Goal: Find specific page/section: Find specific page/section

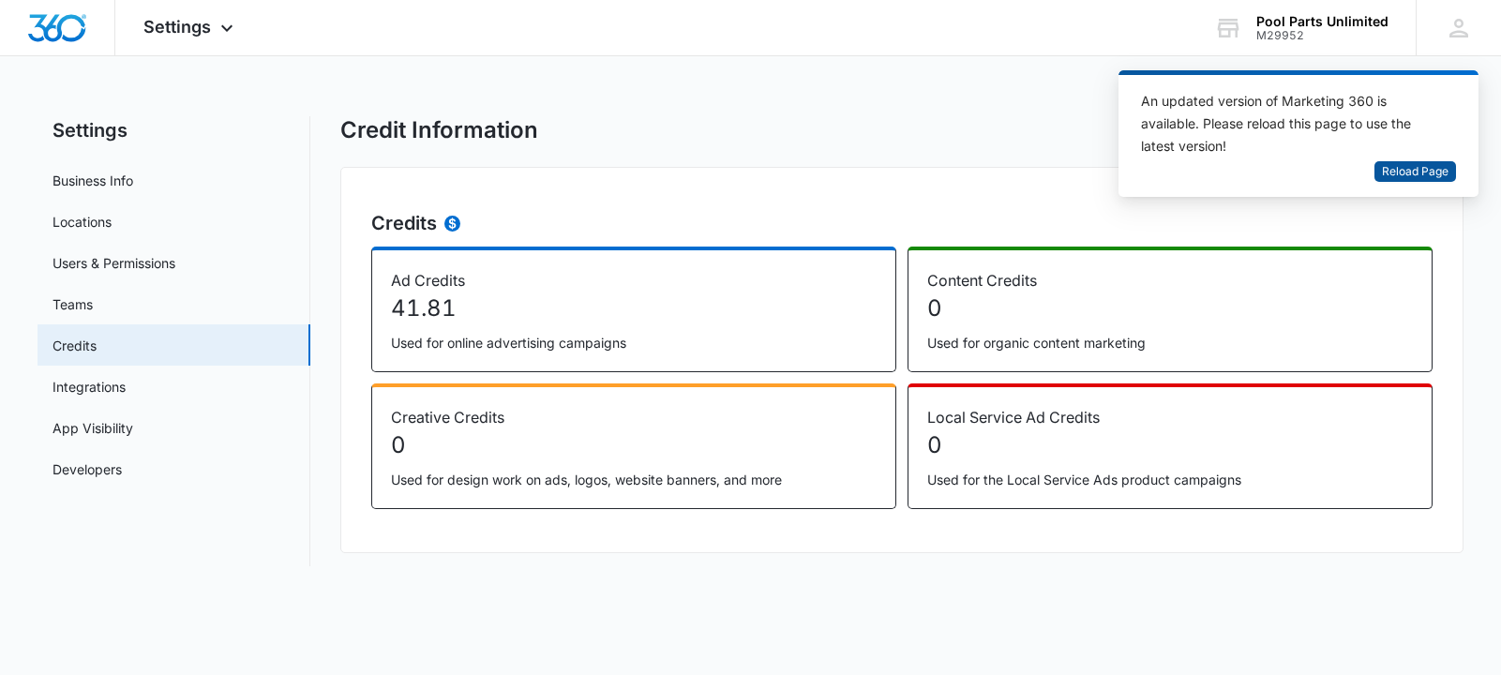
click at [1427, 163] on span "Reload Page" at bounding box center [1415, 172] width 67 height 18
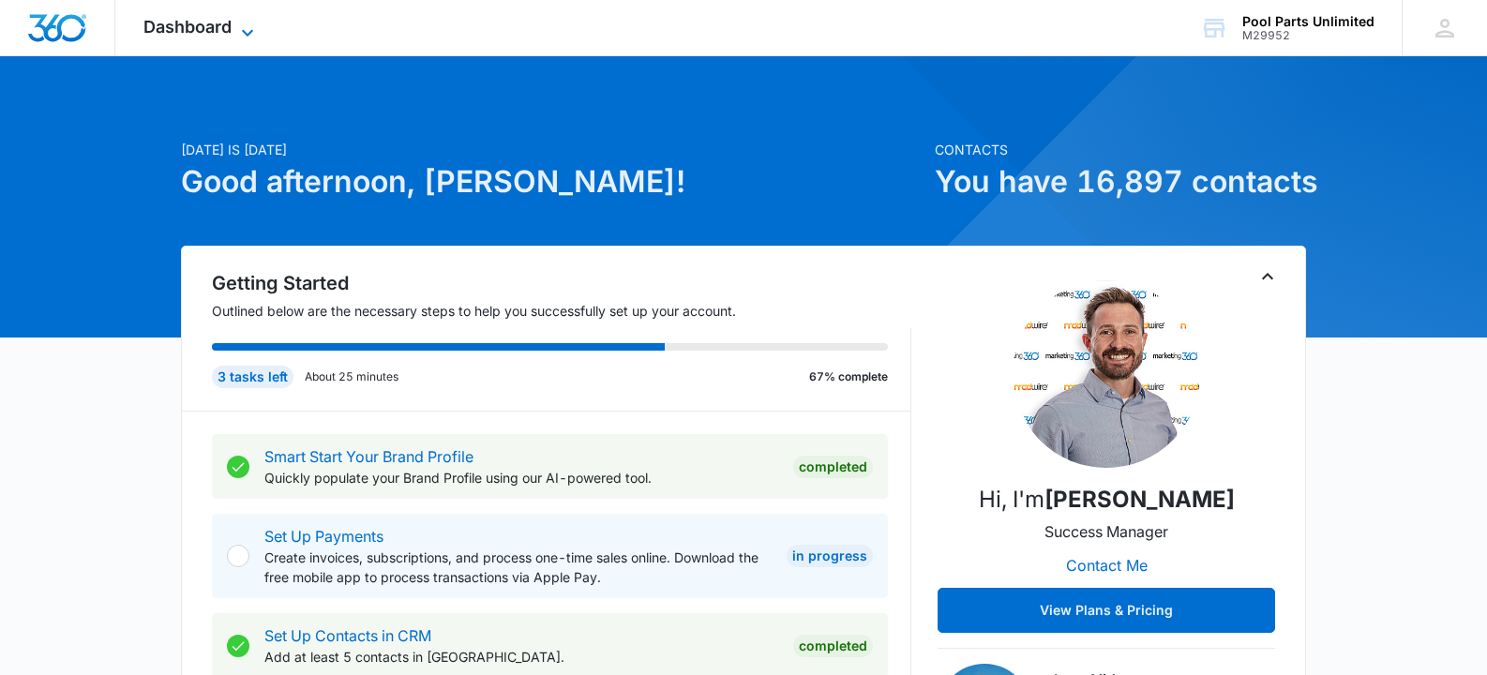
click at [249, 34] on icon at bounding box center [247, 32] width 11 height 7
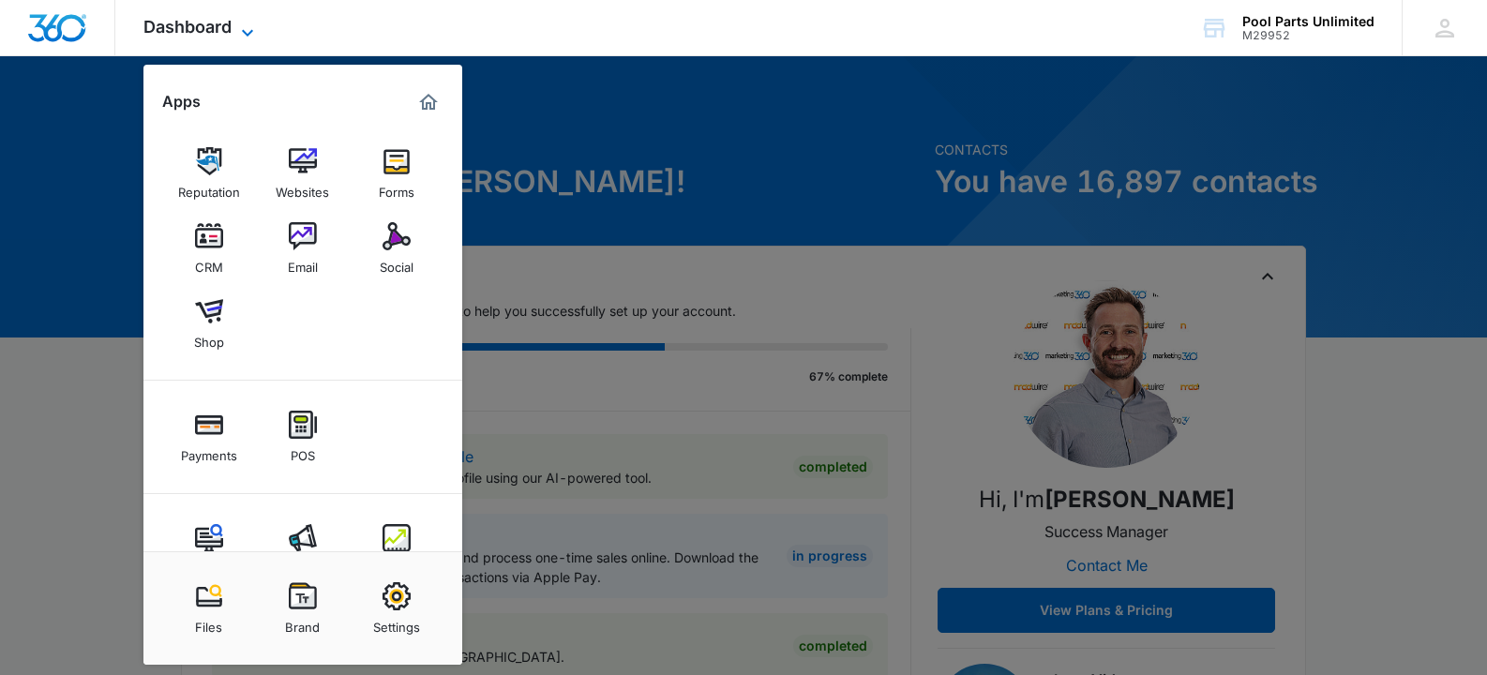
click at [248, 34] on icon at bounding box center [247, 32] width 11 height 7
